Goal: Information Seeking & Learning: Learn about a topic

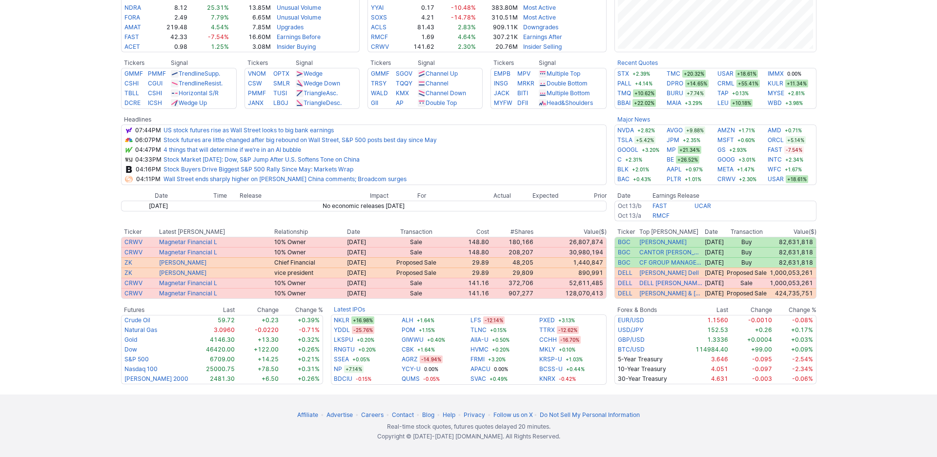
scroll to position [390, 0]
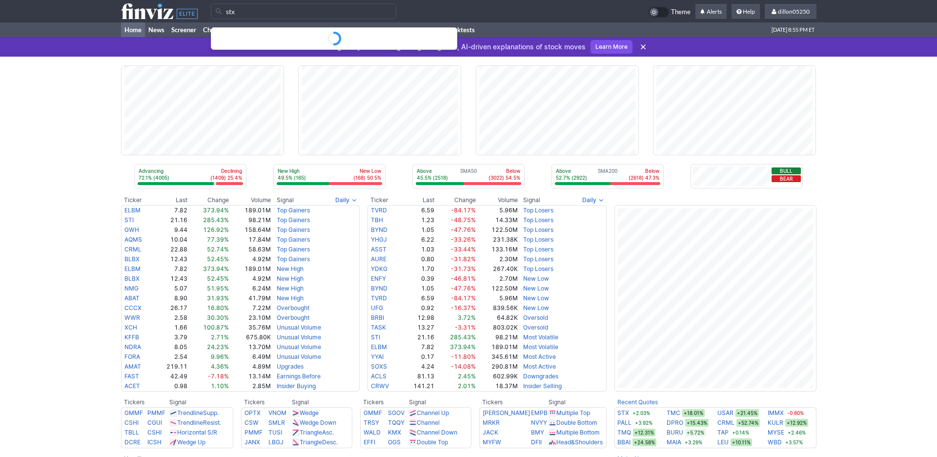
click at [82, 77] on div "Advancing 72.1% (4005) Declining (1409) 25.4% New High 49.5% (165) New Low (168…" at bounding box center [468, 385] width 937 height 657
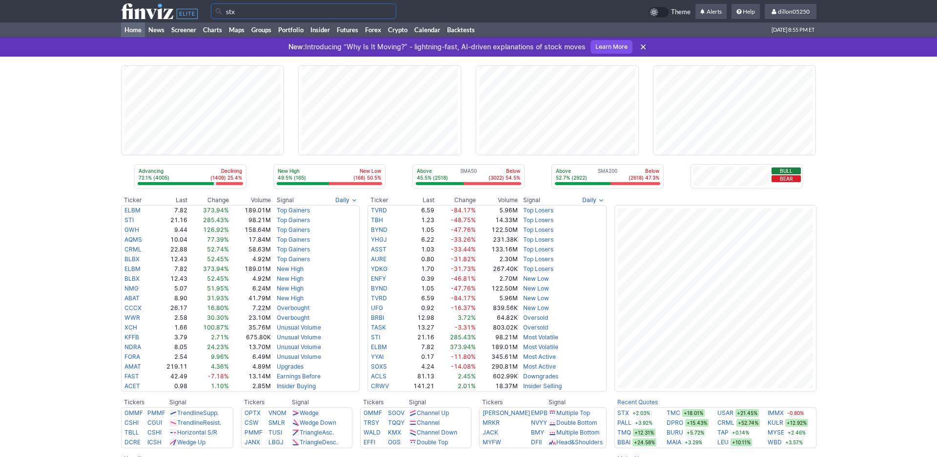
click at [258, 19] on input "stx" at bounding box center [303, 11] width 185 height 16
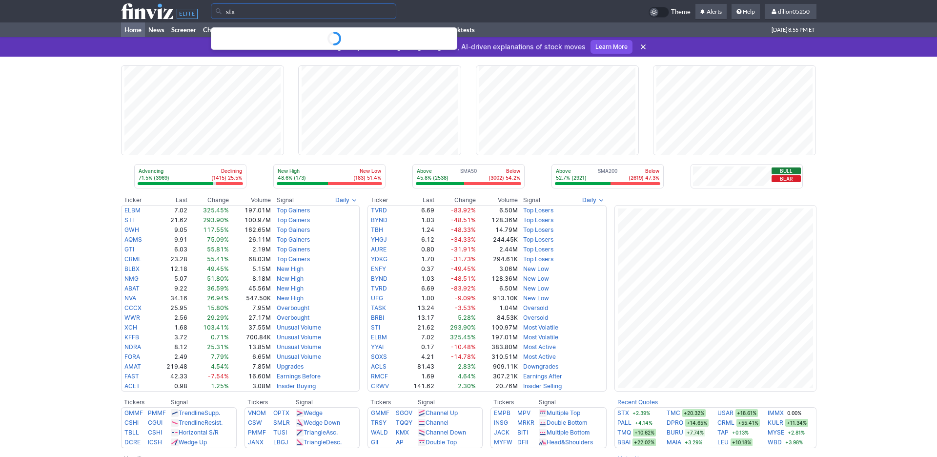
click at [219, 18] on input "stx" at bounding box center [303, 11] width 185 height 16
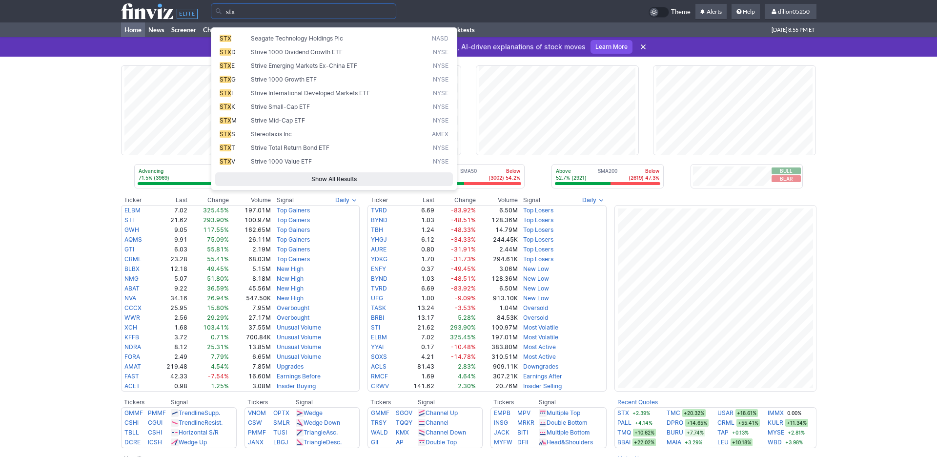
click at [230, 41] on span "STX" at bounding box center [226, 38] width 12 height 7
type input "STX"
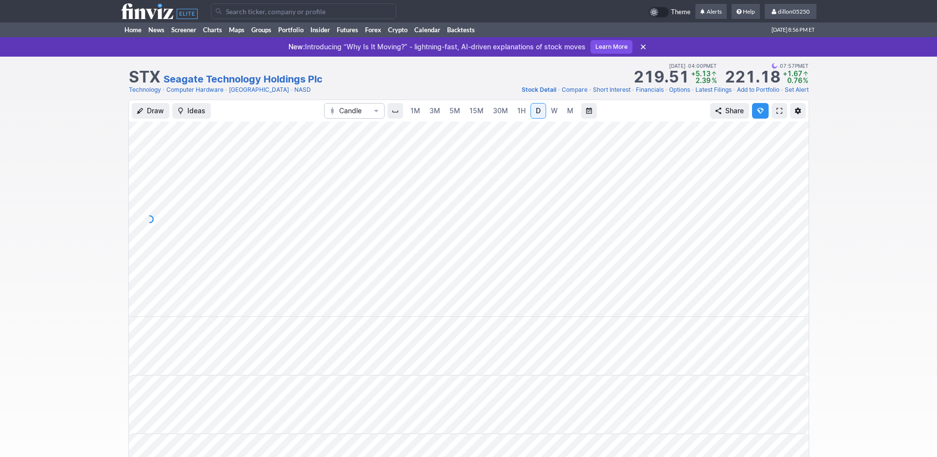
click at [776, 115] on span at bounding box center [779, 111] width 6 height 8
click at [138, 37] on link "Home" at bounding box center [133, 29] width 24 height 15
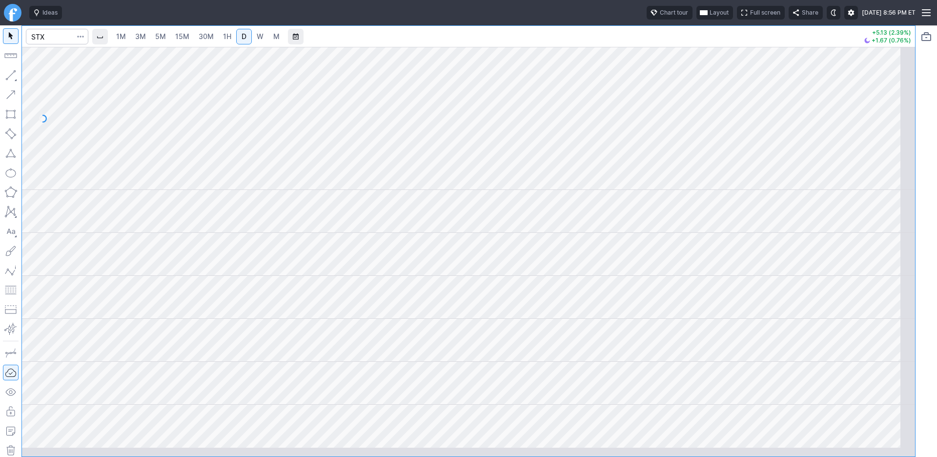
click at [709, 18] on span "Layout" at bounding box center [718, 13] width 19 height 10
click at [628, 42] on button "Layout" at bounding box center [621, 38] width 14 height 14
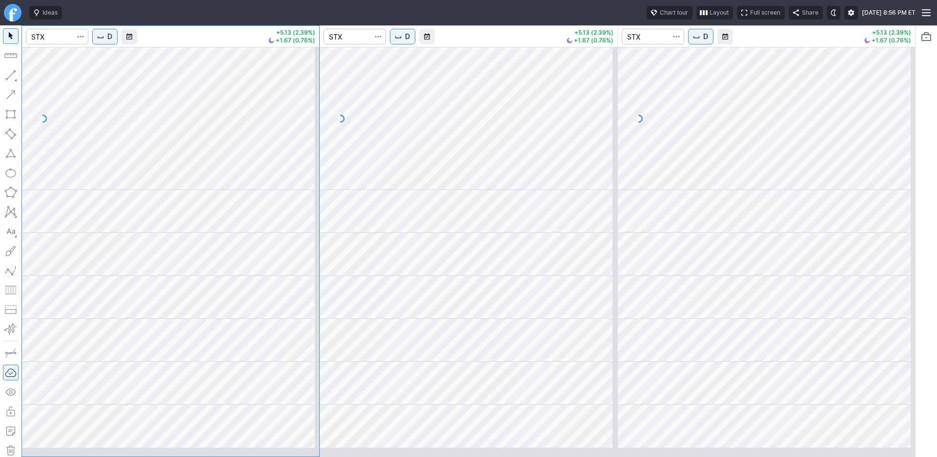
click at [112, 41] on span "D" at bounding box center [109, 37] width 5 height 10
click at [150, 76] on span "1 Minute" at bounding box center [145, 71] width 31 height 10
click at [415, 44] on button "D" at bounding box center [402, 37] width 25 height 16
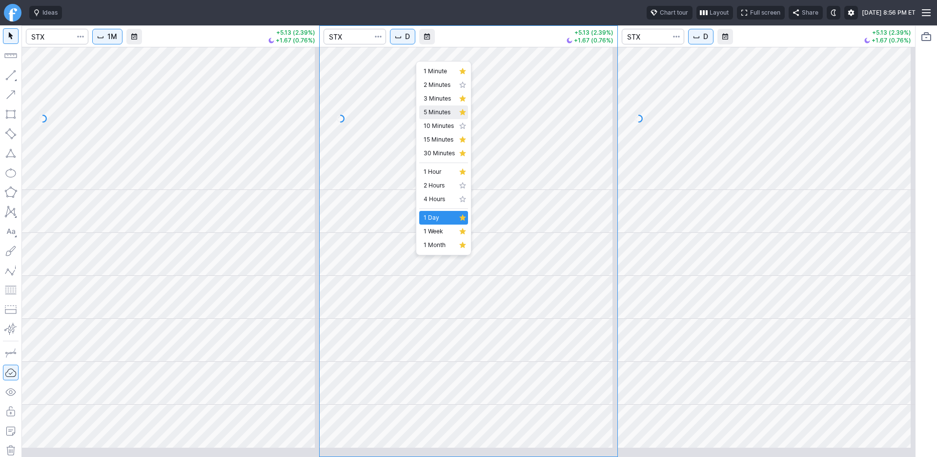
click at [444, 117] on span "5 Minutes" at bounding box center [439, 112] width 31 height 10
click at [767, 190] on div at bounding box center [766, 118] width 297 height 143
click at [861, 157] on div at bounding box center [766, 118] width 297 height 143
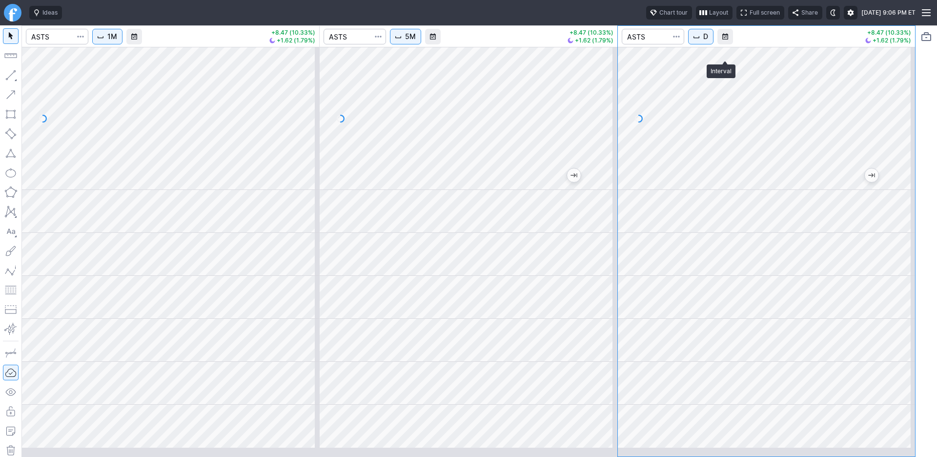
click at [708, 41] on span "D" at bounding box center [705, 37] width 5 height 10
click at [736, 250] on span "1 Month" at bounding box center [731, 245] width 31 height 10
click at [709, 41] on span "M" at bounding box center [706, 37] width 6 height 10
click at [736, 236] on span "1 Week" at bounding box center [731, 231] width 31 height 10
